Goal: Task Accomplishment & Management: Use online tool/utility

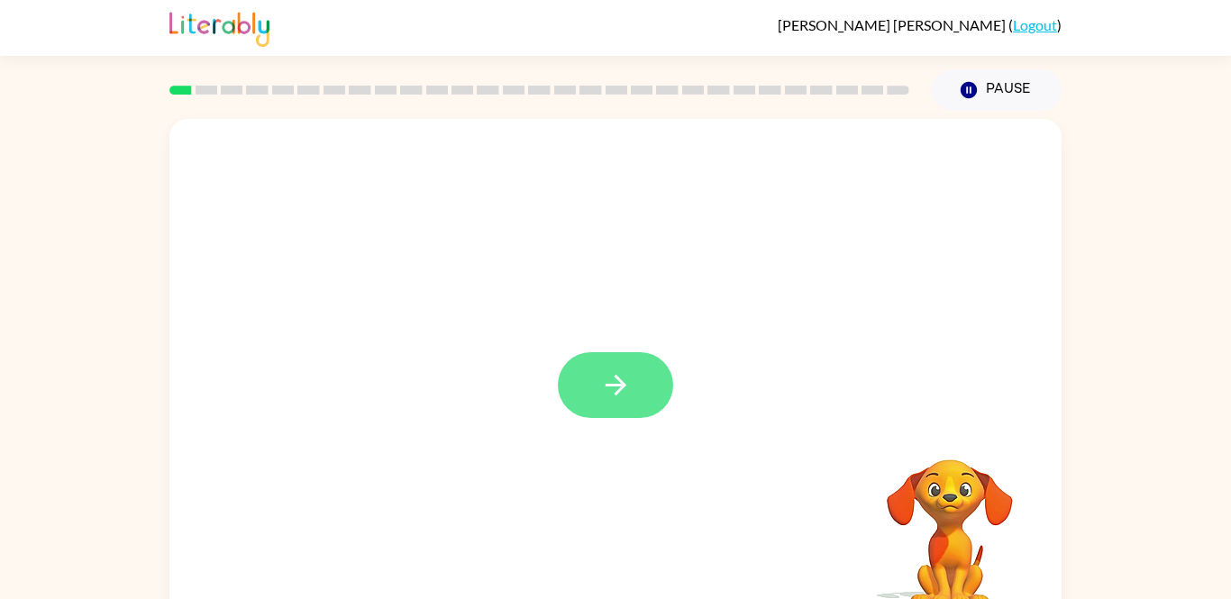
click at [646, 364] on button "button" at bounding box center [615, 385] width 115 height 66
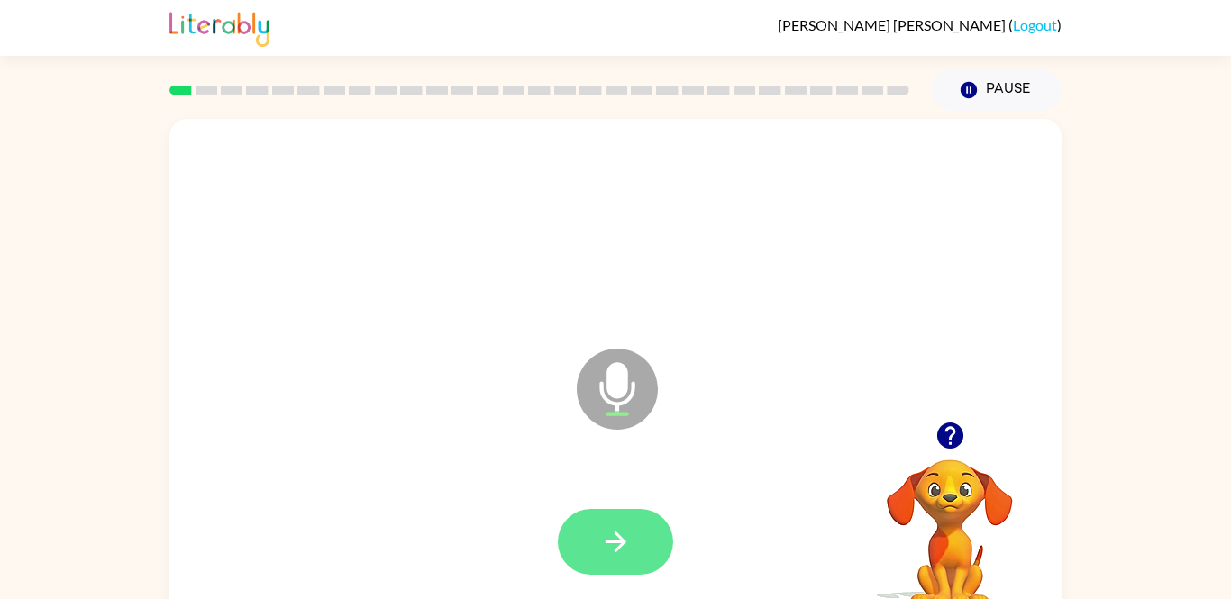
click at [613, 531] on icon "button" at bounding box center [616, 542] width 32 height 32
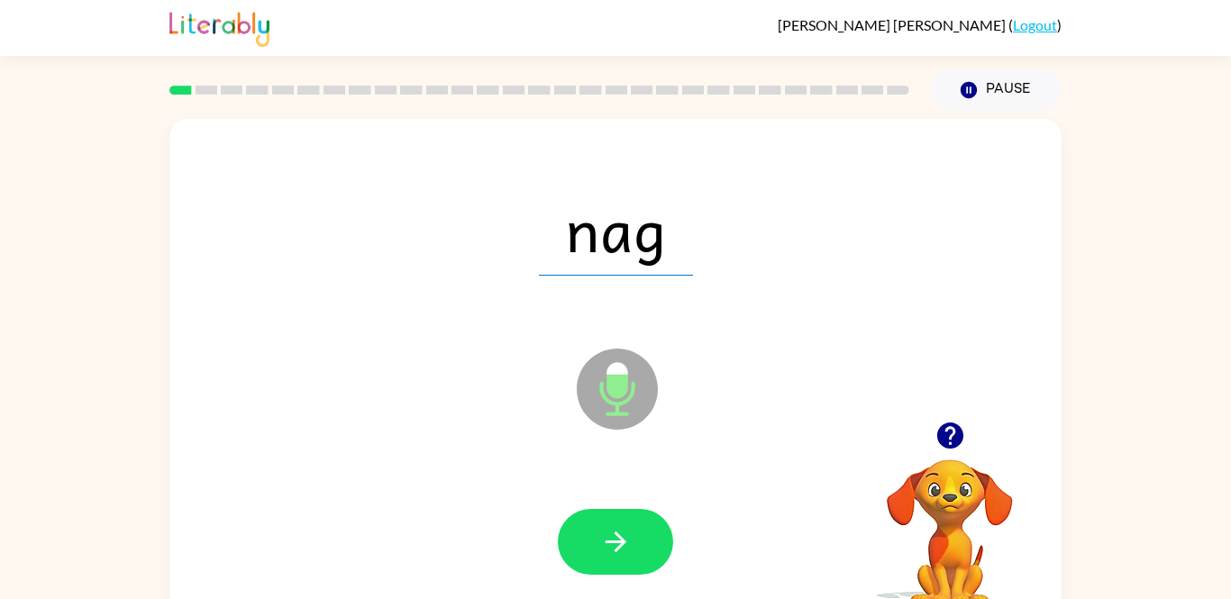
click at [613, 531] on icon "button" at bounding box center [616, 542] width 32 height 32
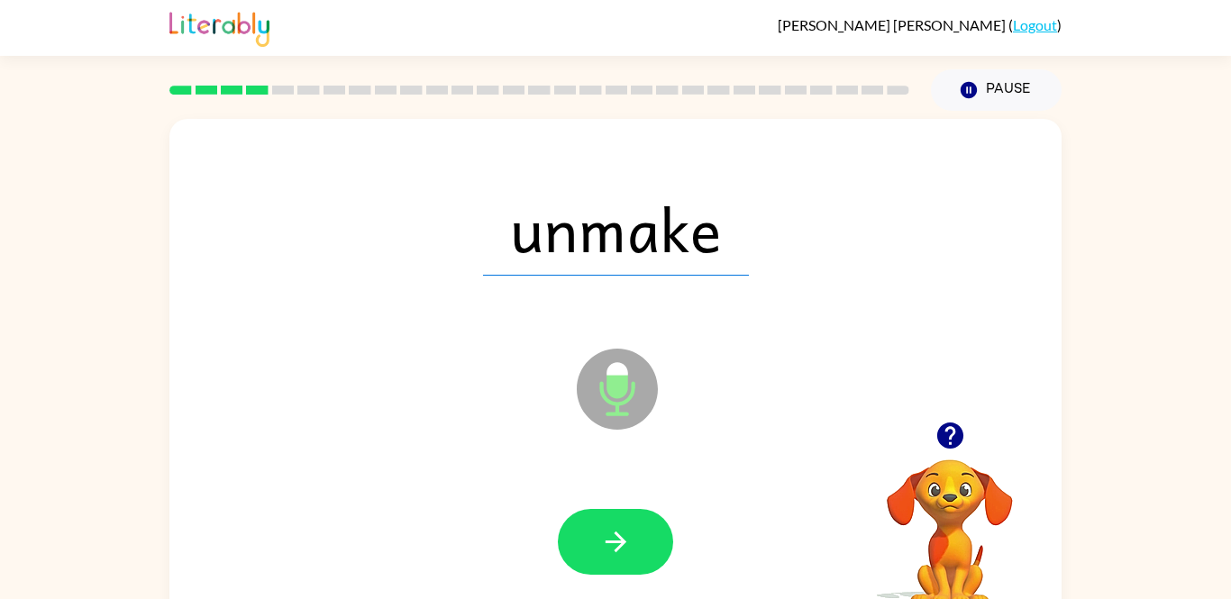
click at [613, 531] on icon "button" at bounding box center [616, 542] width 32 height 32
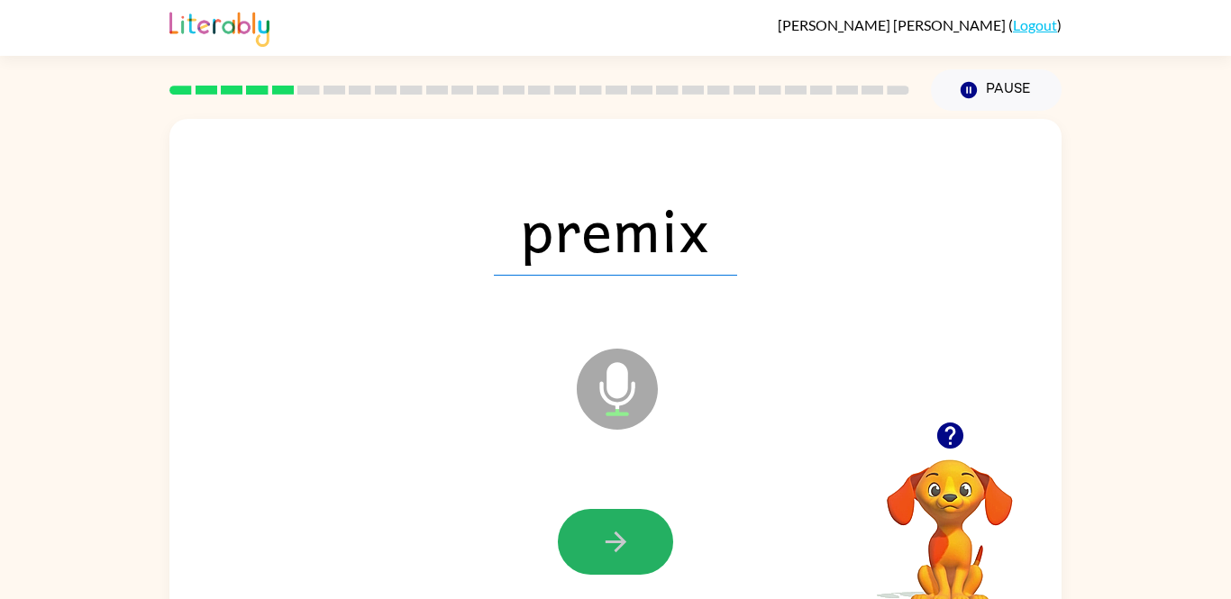
click at [613, 531] on icon "button" at bounding box center [616, 542] width 32 height 32
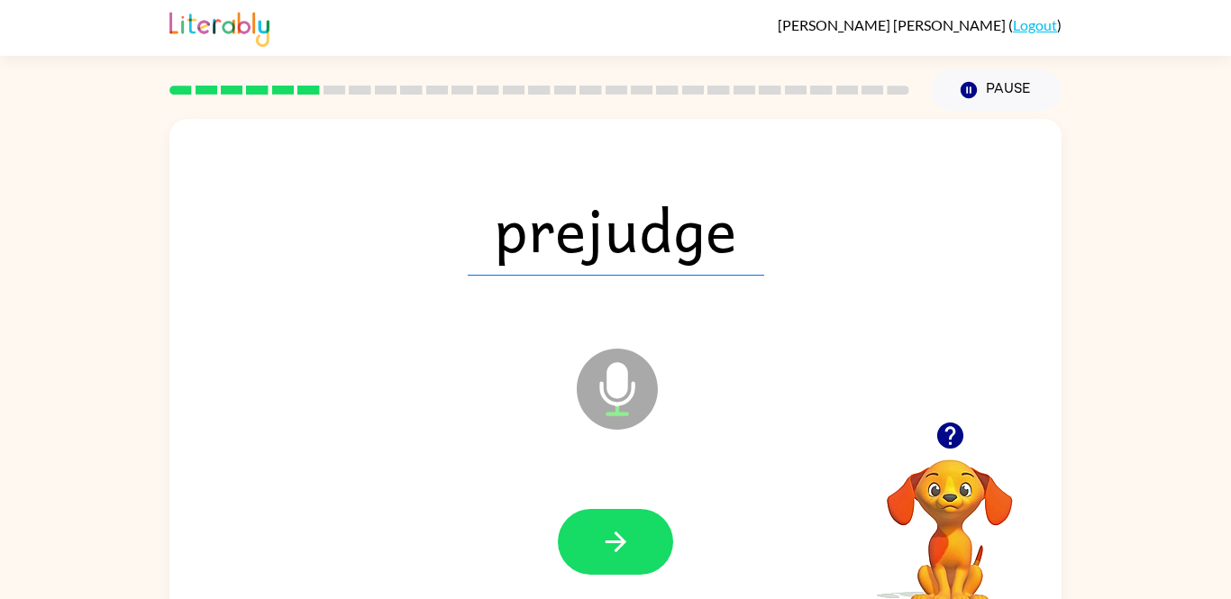
click at [613, 531] on icon "button" at bounding box center [616, 542] width 32 height 32
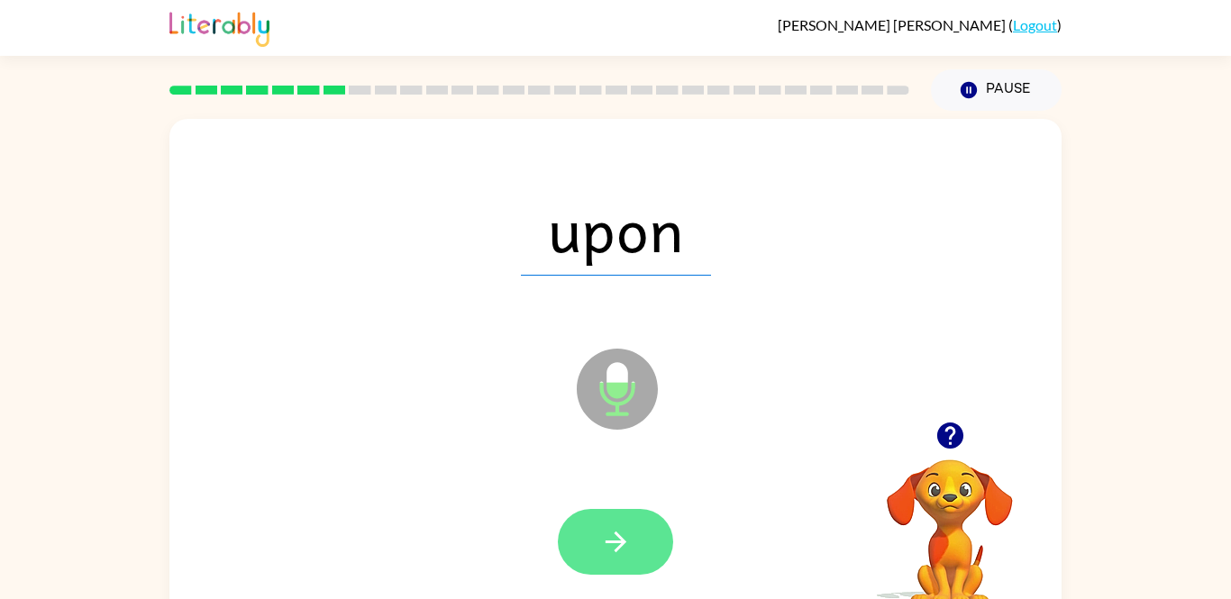
click at [640, 536] on button "button" at bounding box center [615, 542] width 115 height 66
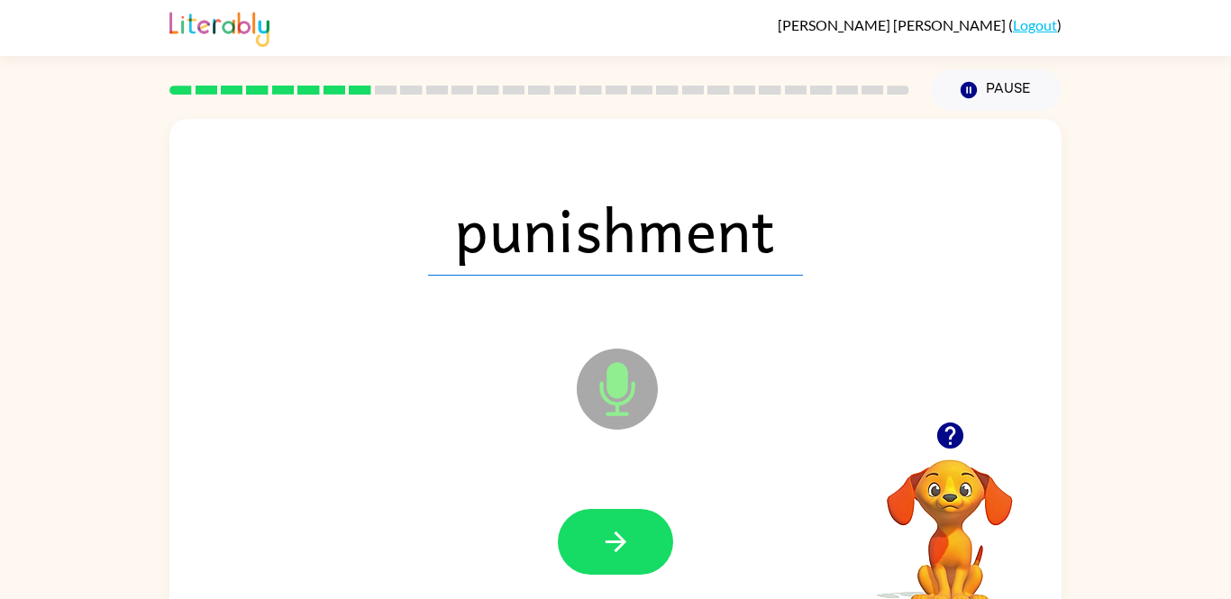
click at [640, 536] on button "button" at bounding box center [615, 542] width 115 height 66
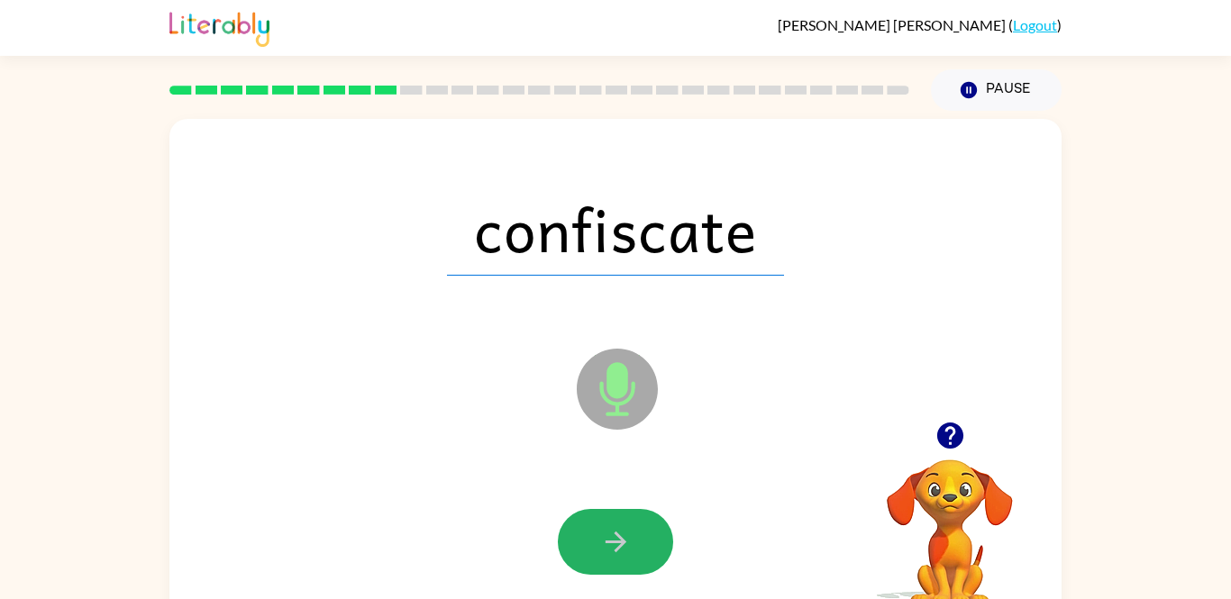
click at [640, 536] on button "button" at bounding box center [615, 542] width 115 height 66
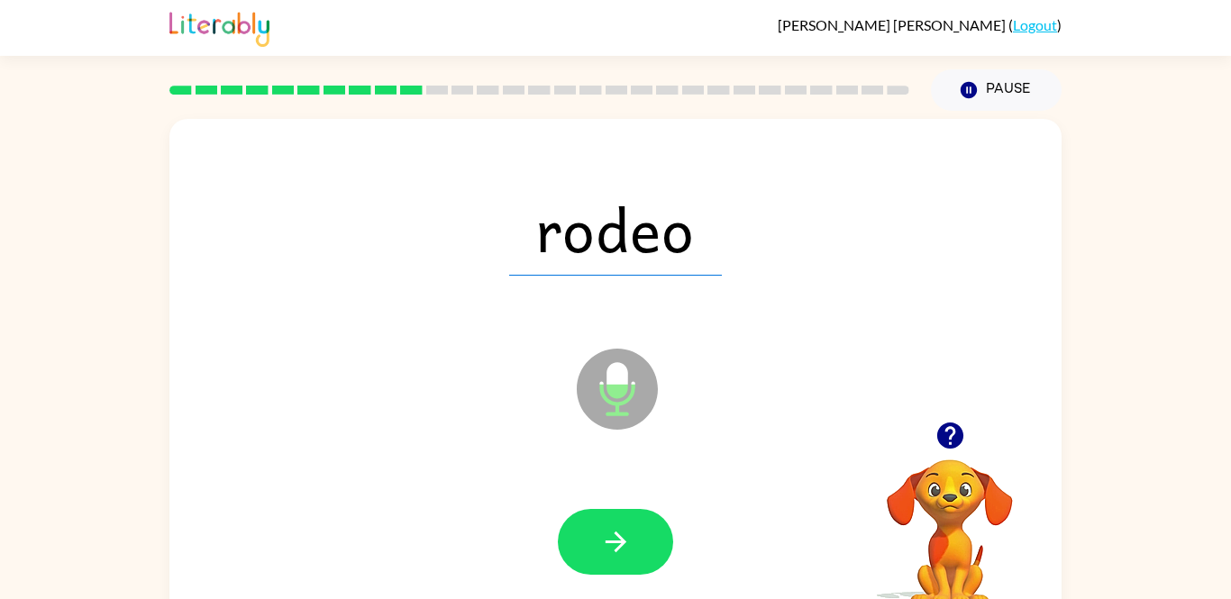
click at [640, 536] on button "button" at bounding box center [615, 542] width 115 height 66
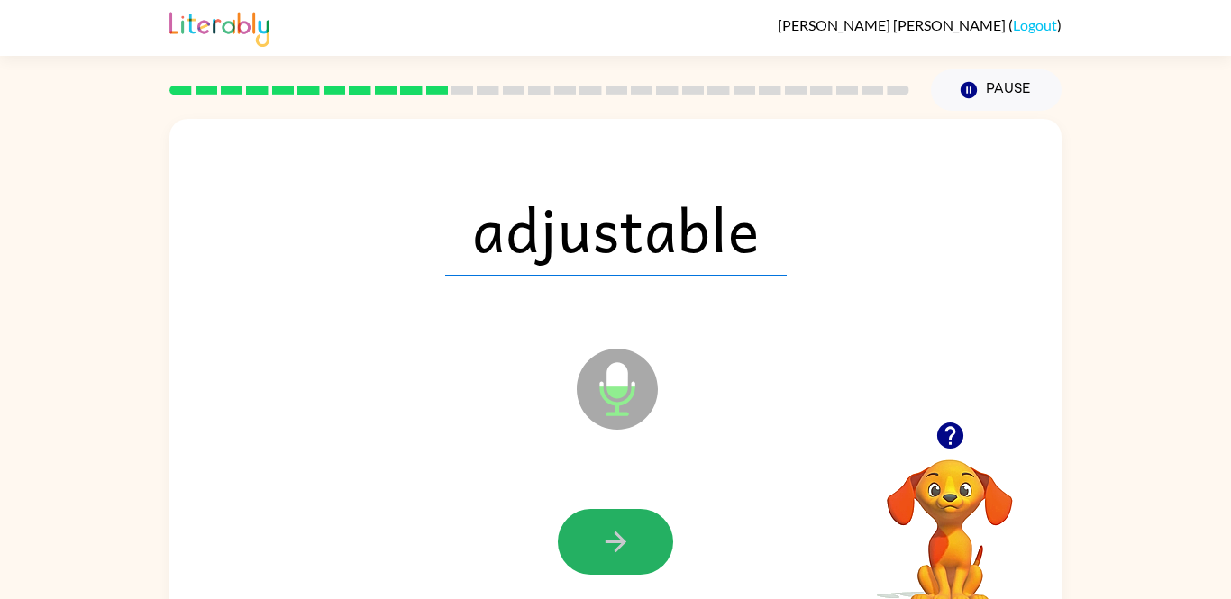
click at [640, 536] on button "button" at bounding box center [615, 542] width 115 height 66
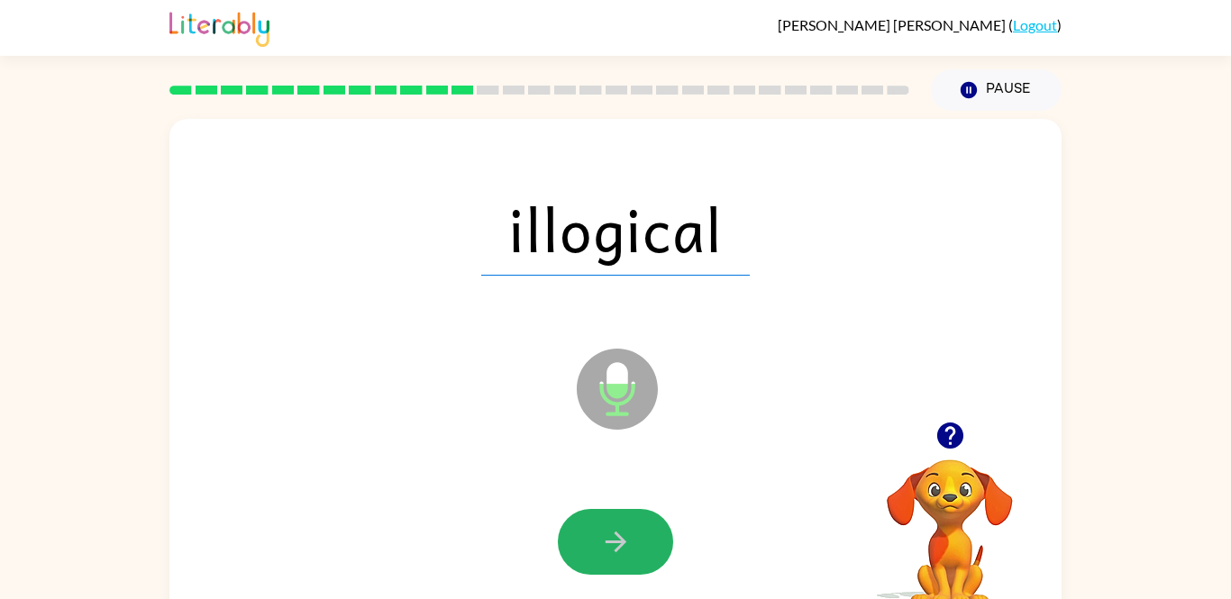
click at [640, 536] on button "button" at bounding box center [615, 542] width 115 height 66
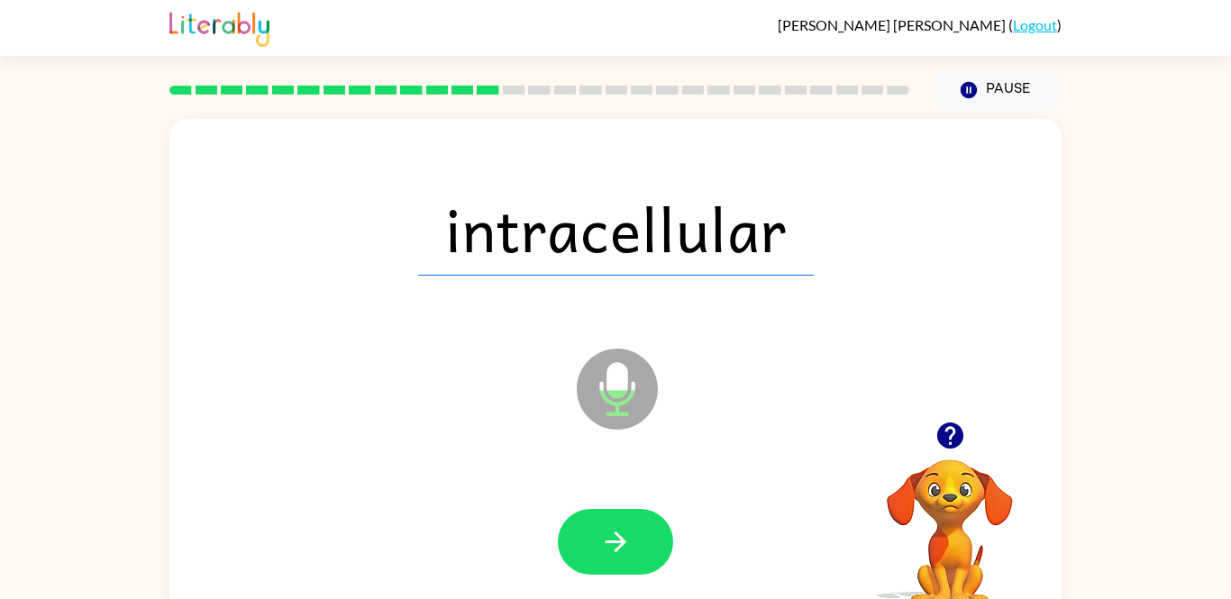
click at [640, 536] on button "button" at bounding box center [615, 542] width 115 height 66
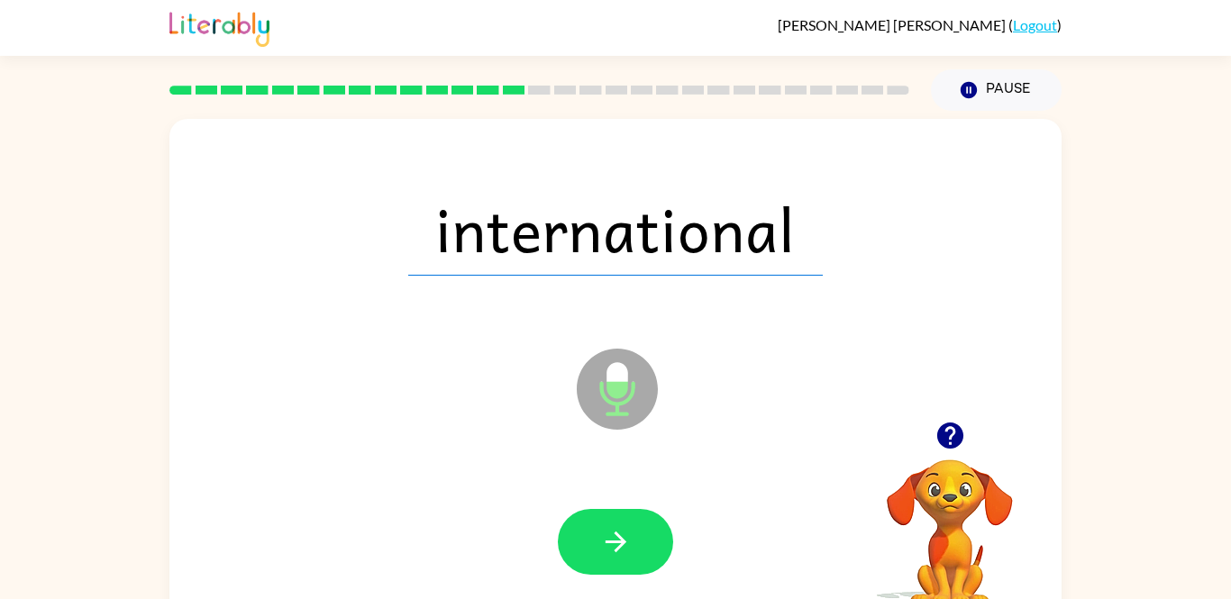
click at [640, 536] on button "button" at bounding box center [615, 542] width 115 height 66
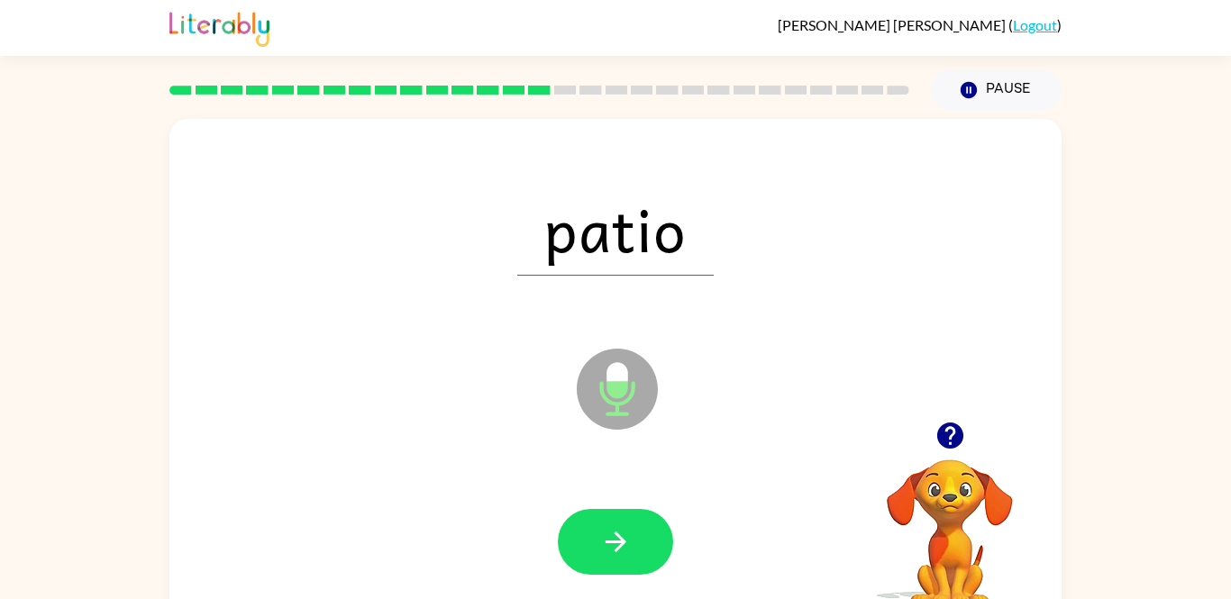
click at [640, 536] on button "button" at bounding box center [615, 542] width 115 height 66
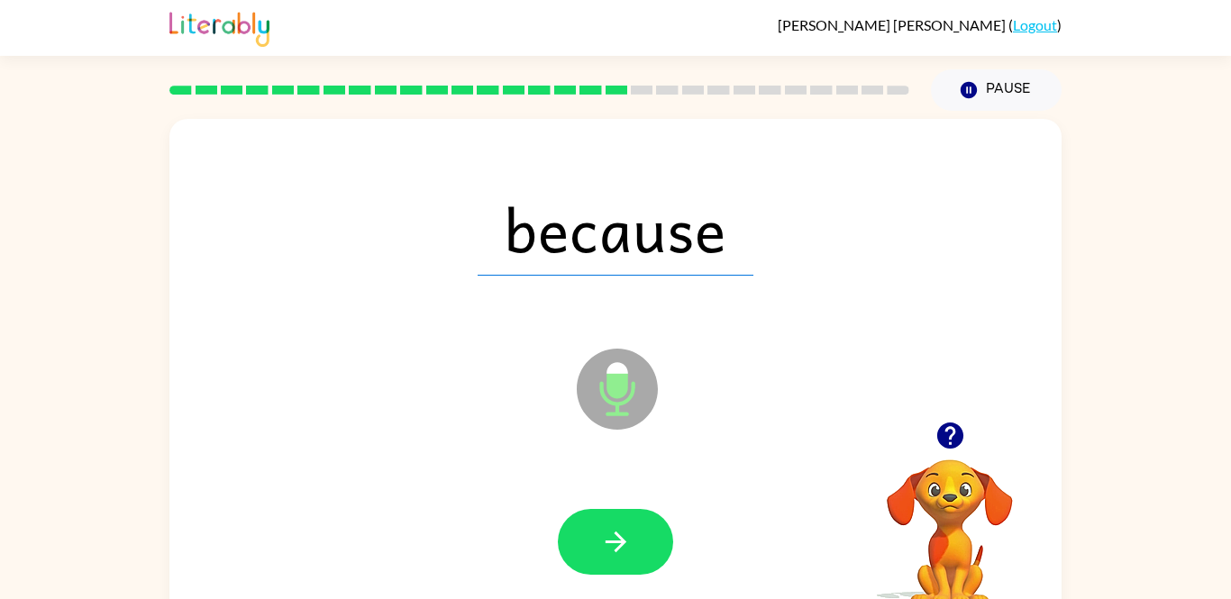
click at [640, 536] on button "button" at bounding box center [615, 542] width 115 height 66
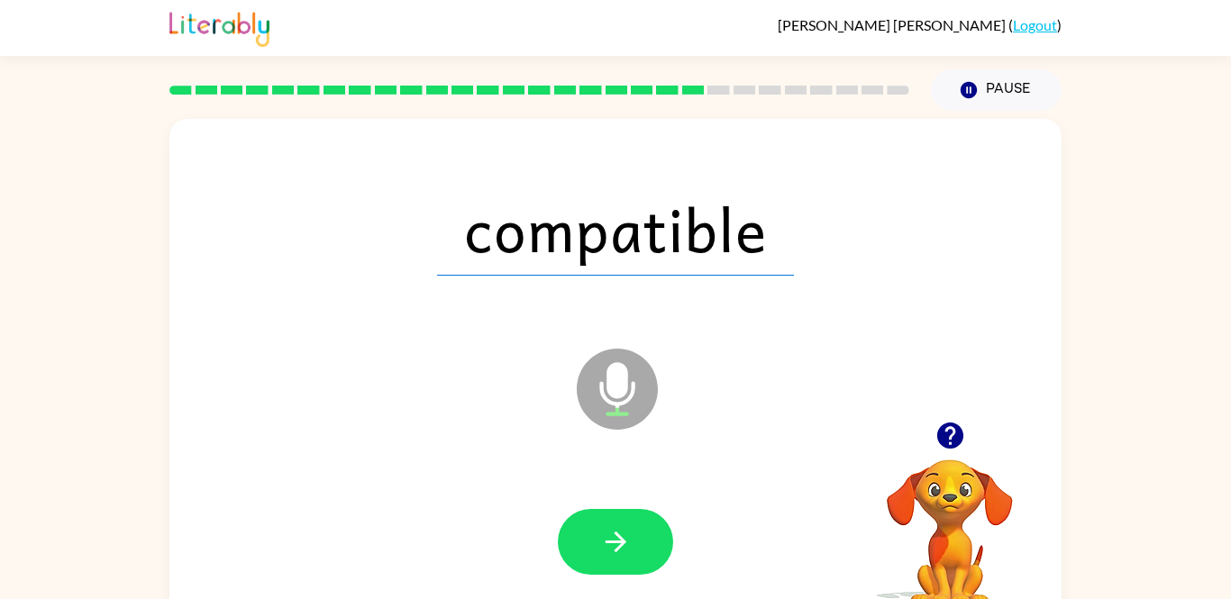
click at [640, 536] on button "button" at bounding box center [615, 542] width 115 height 66
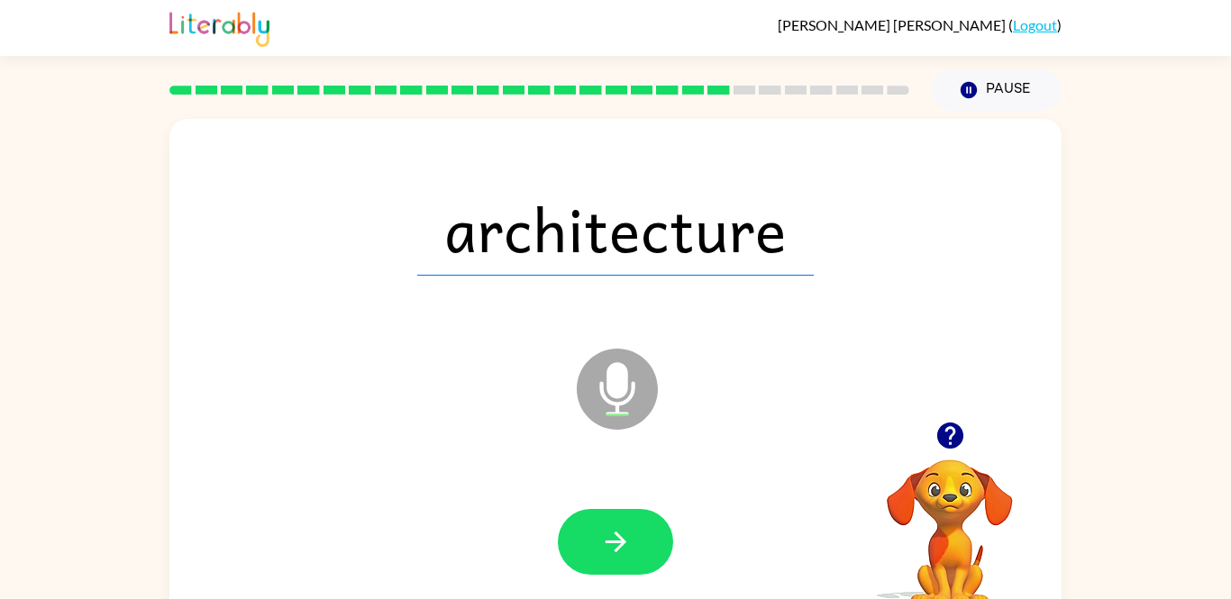
click at [640, 536] on button "button" at bounding box center [615, 542] width 115 height 66
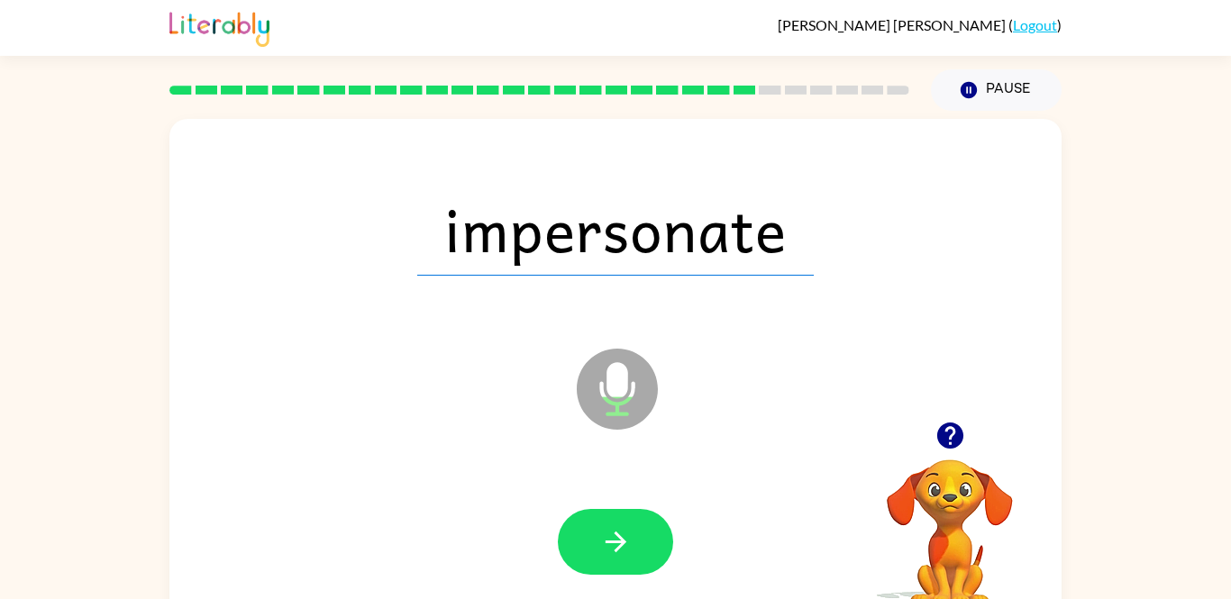
click at [640, 536] on button "button" at bounding box center [615, 542] width 115 height 66
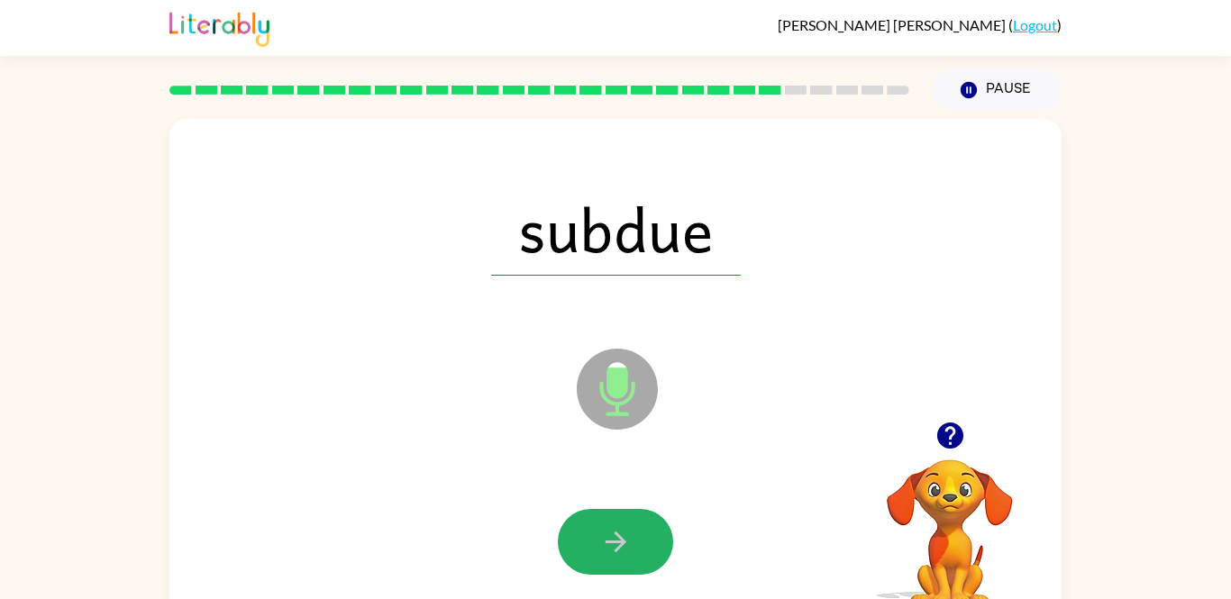
click at [640, 536] on button "button" at bounding box center [615, 542] width 115 height 66
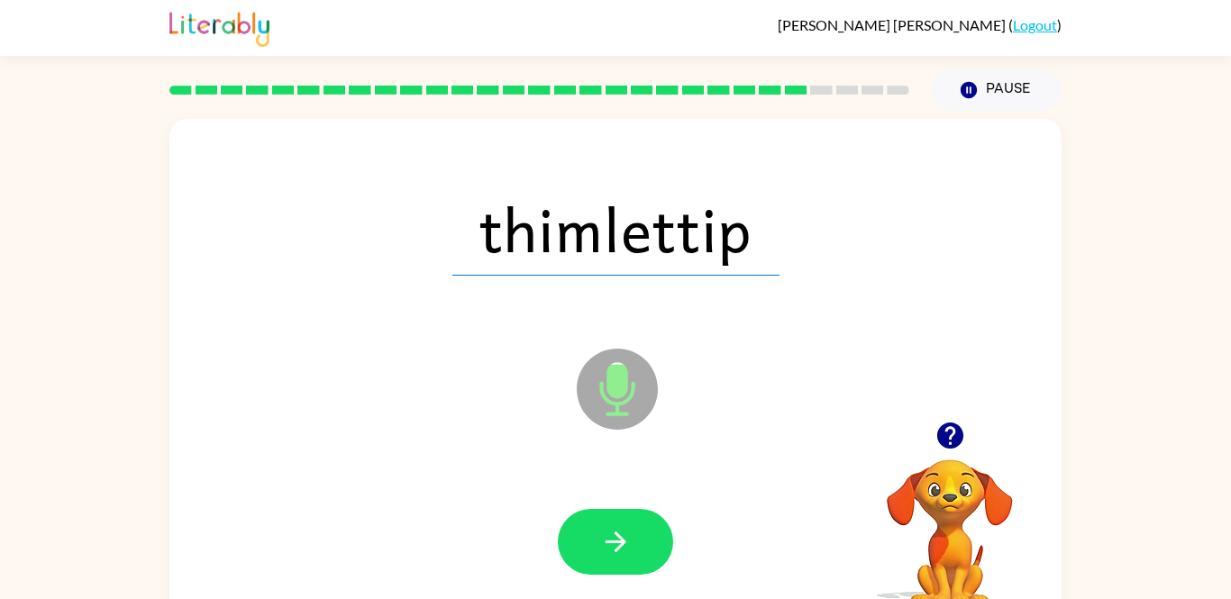
click at [640, 536] on button "button" at bounding box center [615, 542] width 115 height 66
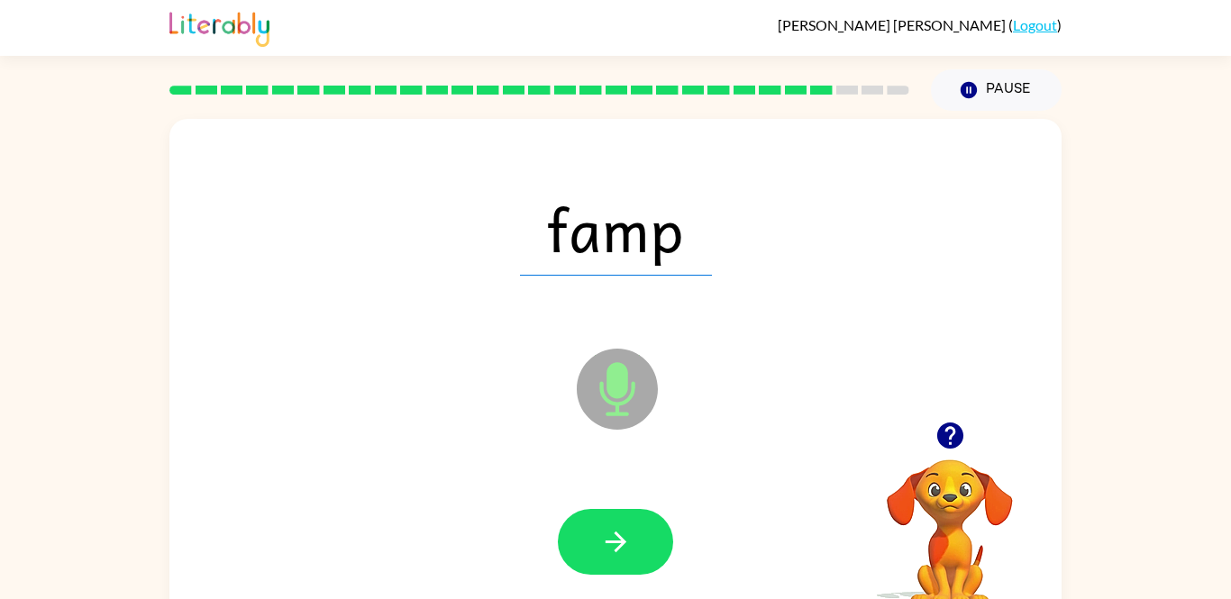
click at [640, 536] on button "button" at bounding box center [615, 542] width 115 height 66
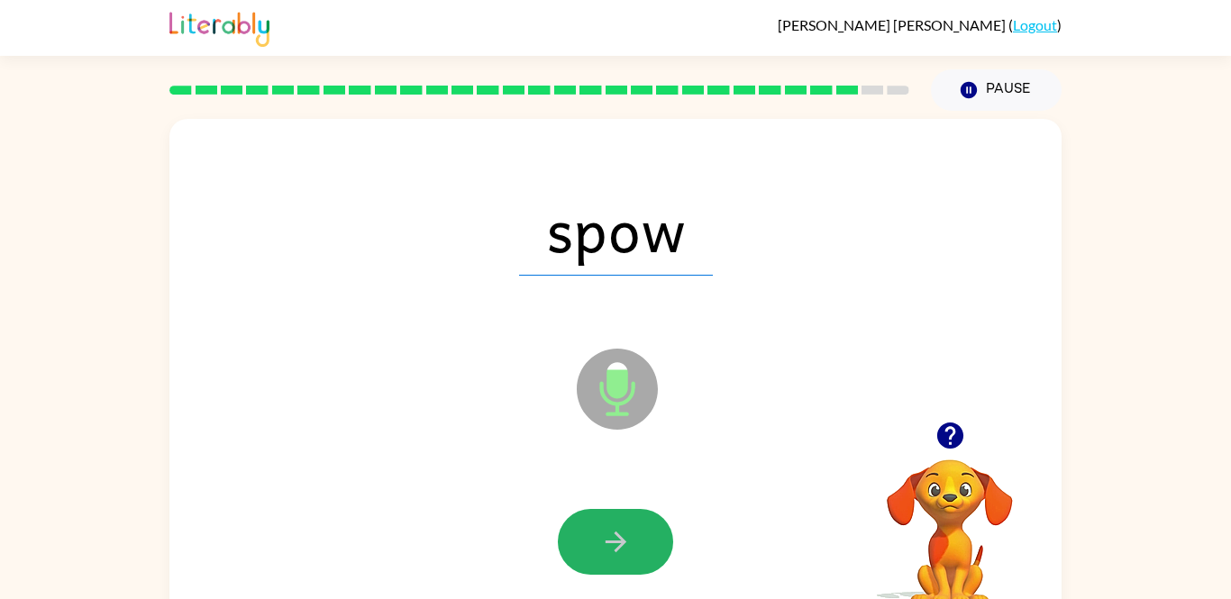
click at [640, 536] on button "button" at bounding box center [615, 542] width 115 height 66
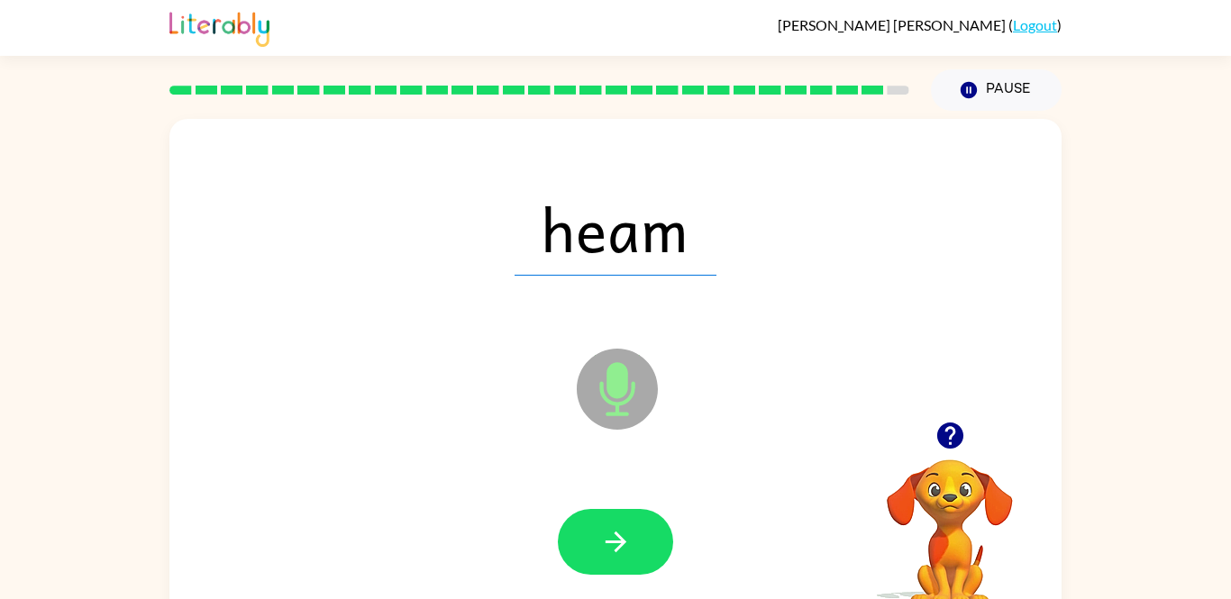
click at [640, 536] on button "button" at bounding box center [615, 542] width 115 height 66
